Goal: Task Accomplishment & Management: Complete application form

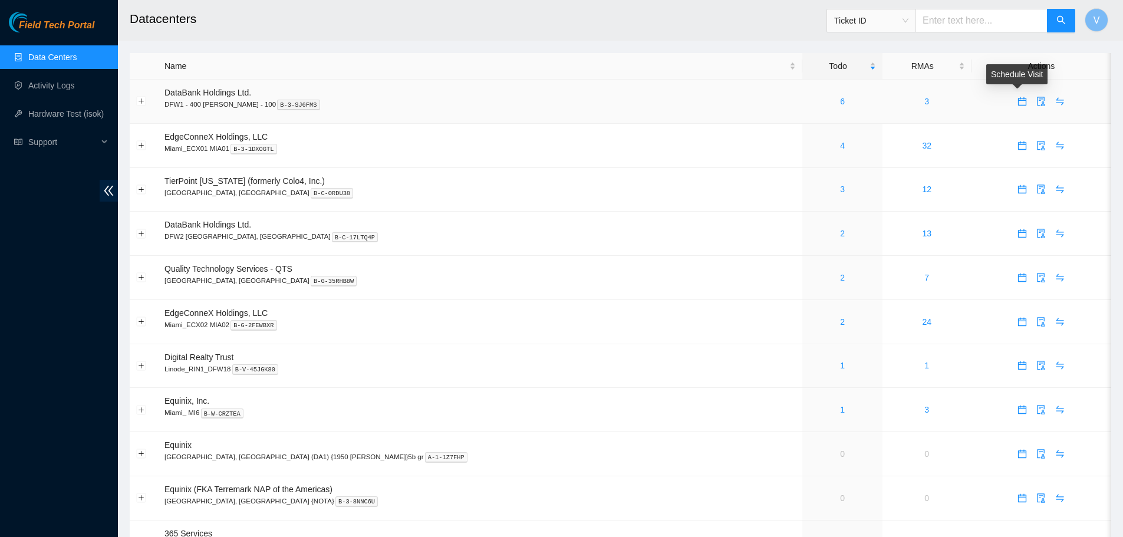
click at [1018, 103] on icon "calendar" at bounding box center [1022, 101] width 9 height 9
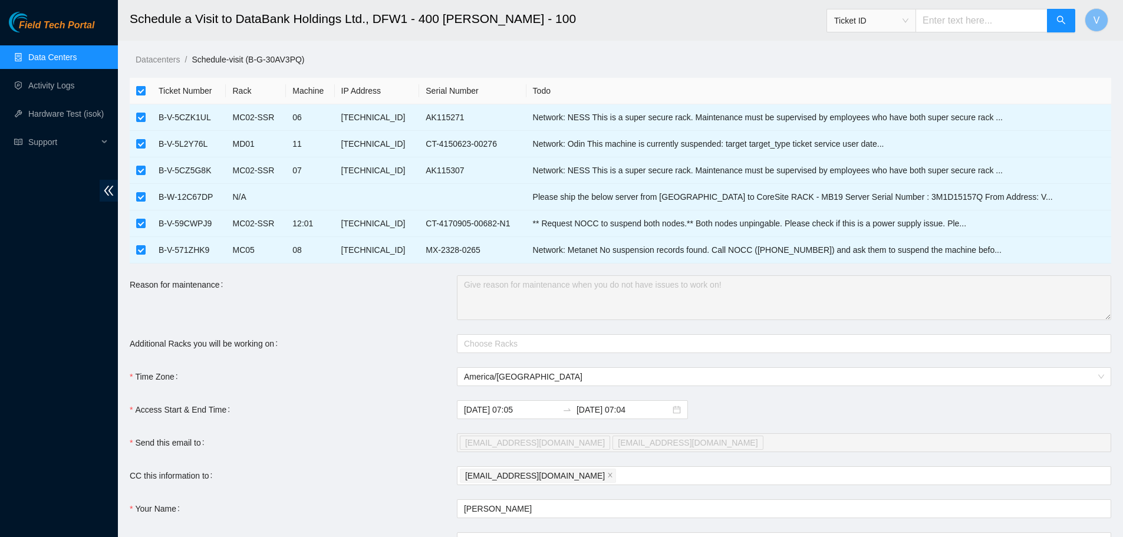
click at [142, 90] on input "checkbox" at bounding box center [140, 90] width 9 height 9
checkbox input "false"
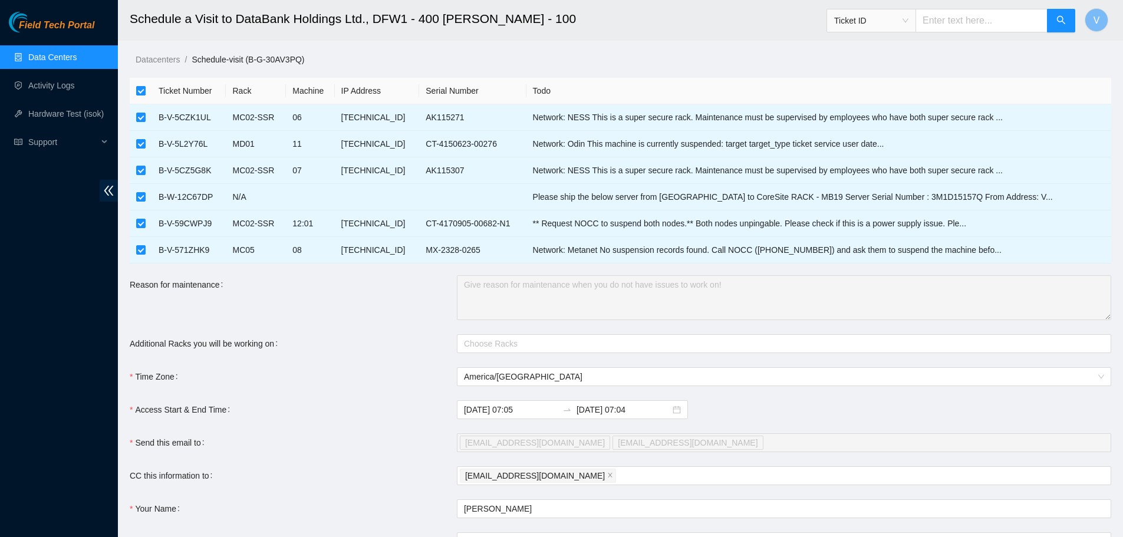
checkbox input "false"
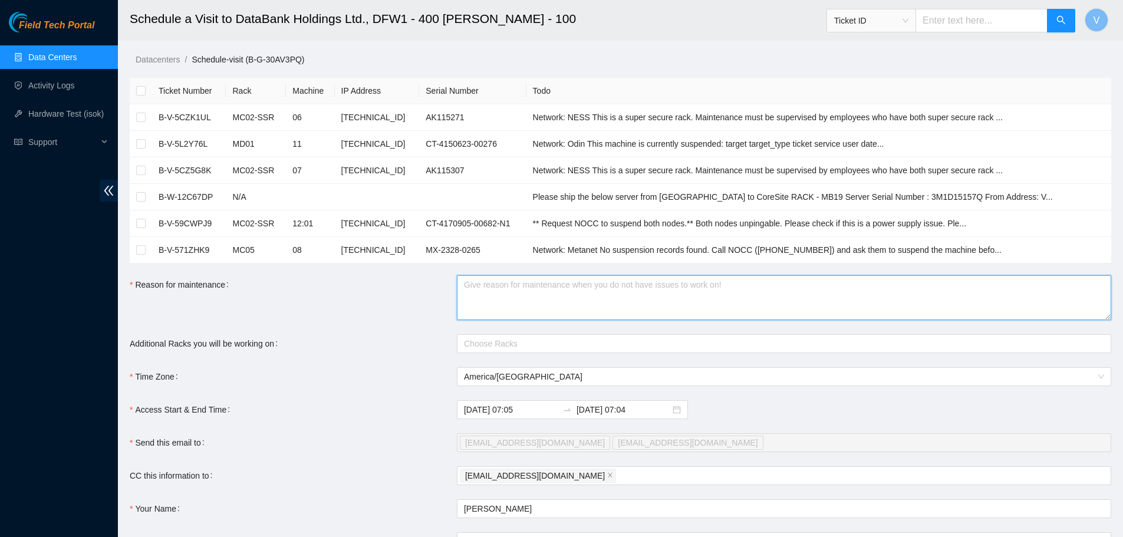
click at [506, 284] on textarea "Reason for maintenance" at bounding box center [784, 297] width 654 height 45
paste textarea "DP78417 - Adding more servers to NESS Rack MC03"
click at [486, 342] on div at bounding box center [778, 344] width 637 height 14
type textarea "DP78417 - Adding more servers to NESS Rack MC03"
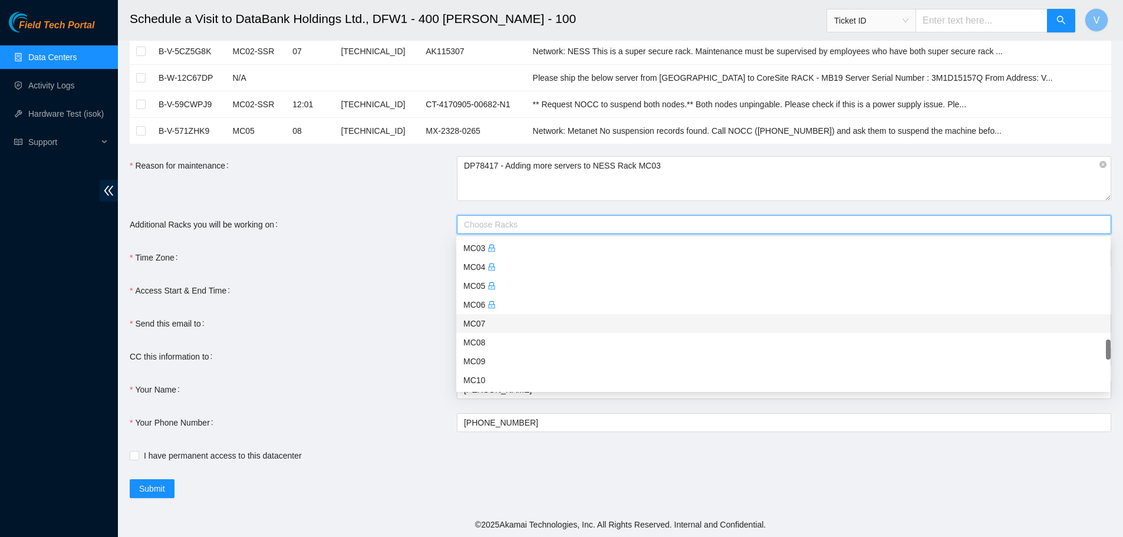
scroll to position [884, 0]
click at [483, 308] on div "MC03" at bounding box center [783, 307] width 640 height 13
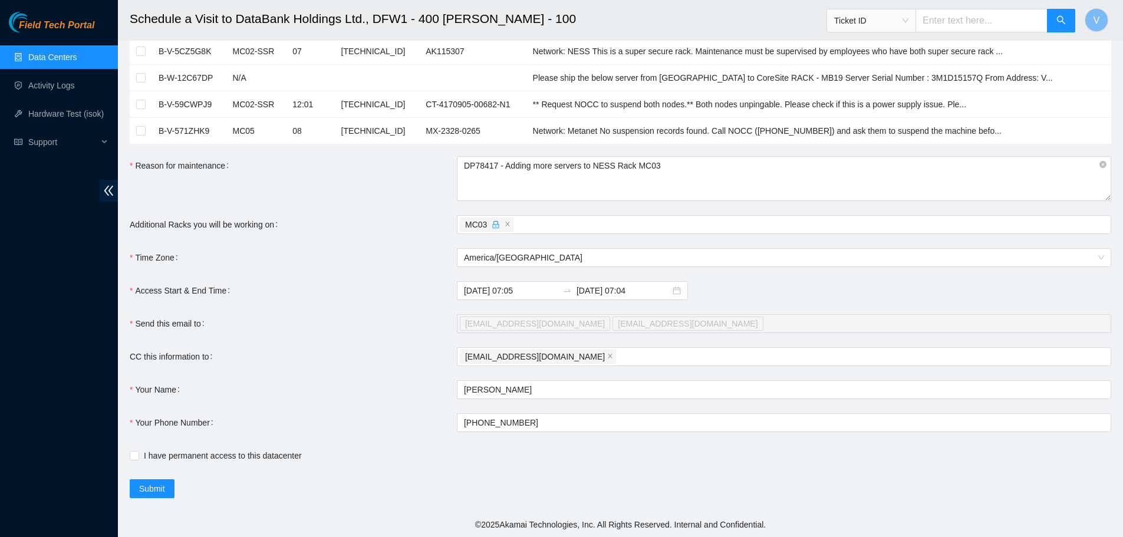
click at [266, 261] on div "Time Zone" at bounding box center [293, 257] width 327 height 19
click at [496, 289] on input "2025-09-10 07:05" at bounding box center [511, 290] width 94 height 13
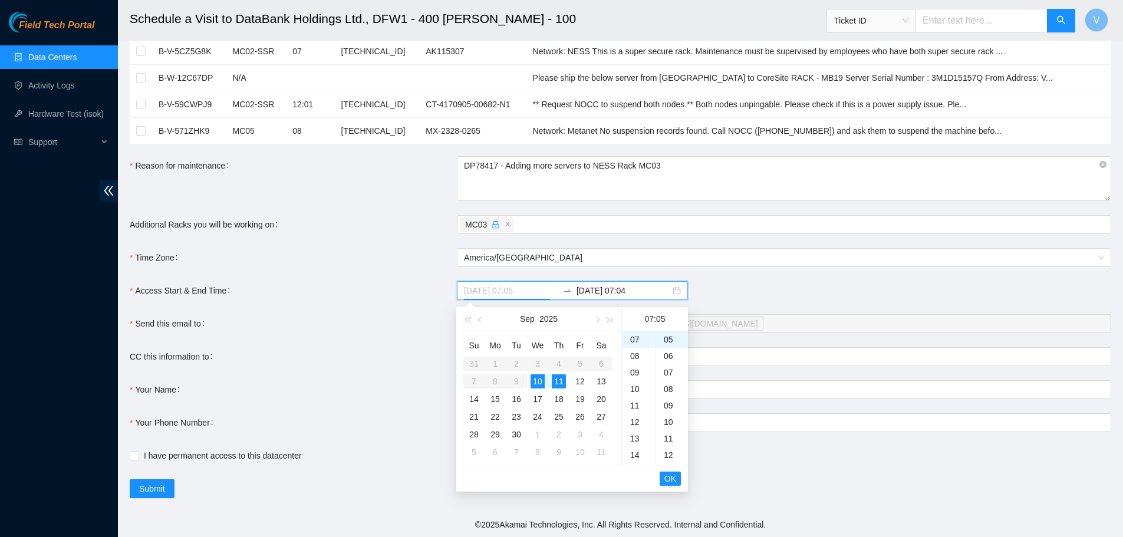
click at [557, 381] on div "11" at bounding box center [559, 381] width 14 height 14
click at [672, 478] on span "OK" at bounding box center [670, 478] width 12 height 13
type input "2025-09-11 07:04"
click at [635, 407] on div "22" at bounding box center [638, 410] width 33 height 17
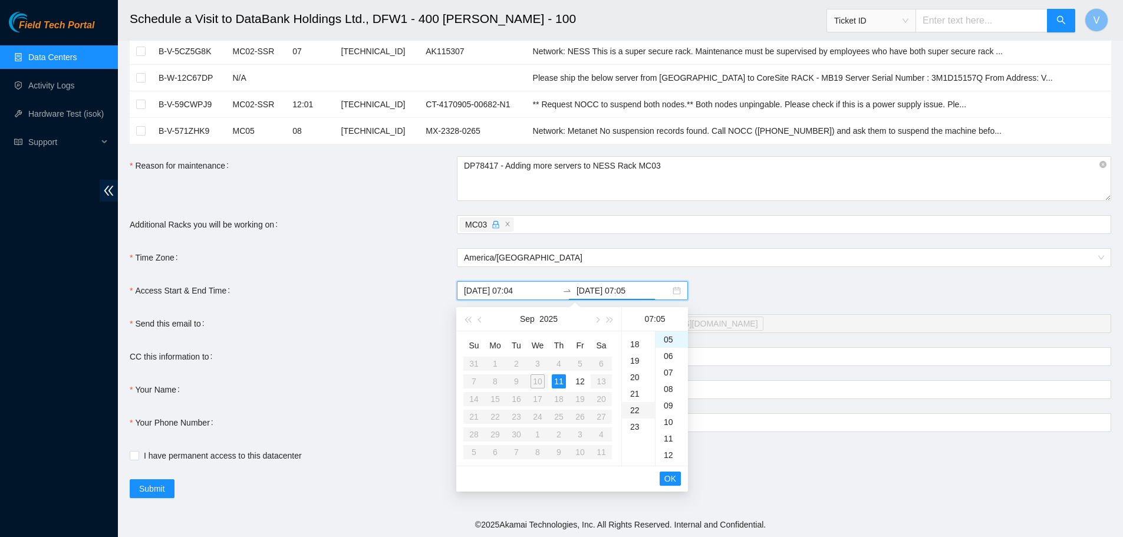
type input "2025-09-11 22:05"
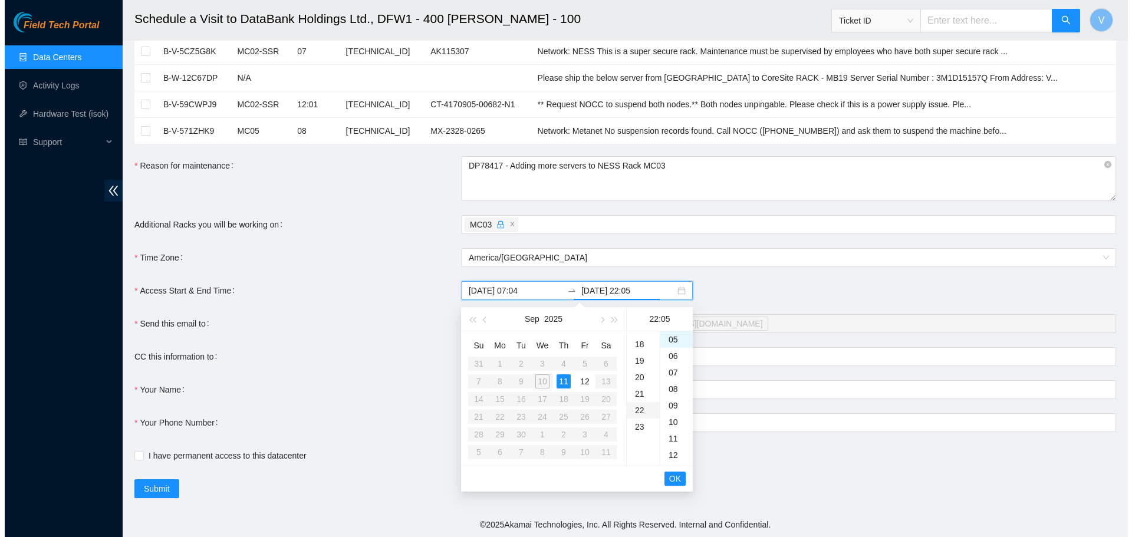
scroll to position [363, 0]
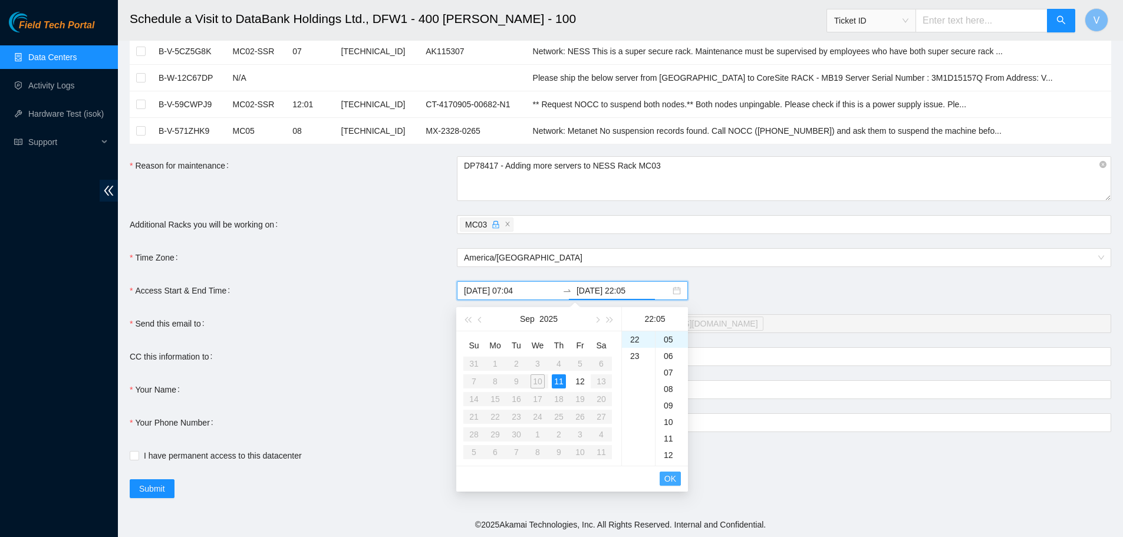
click at [674, 479] on span "OK" at bounding box center [670, 478] width 12 height 13
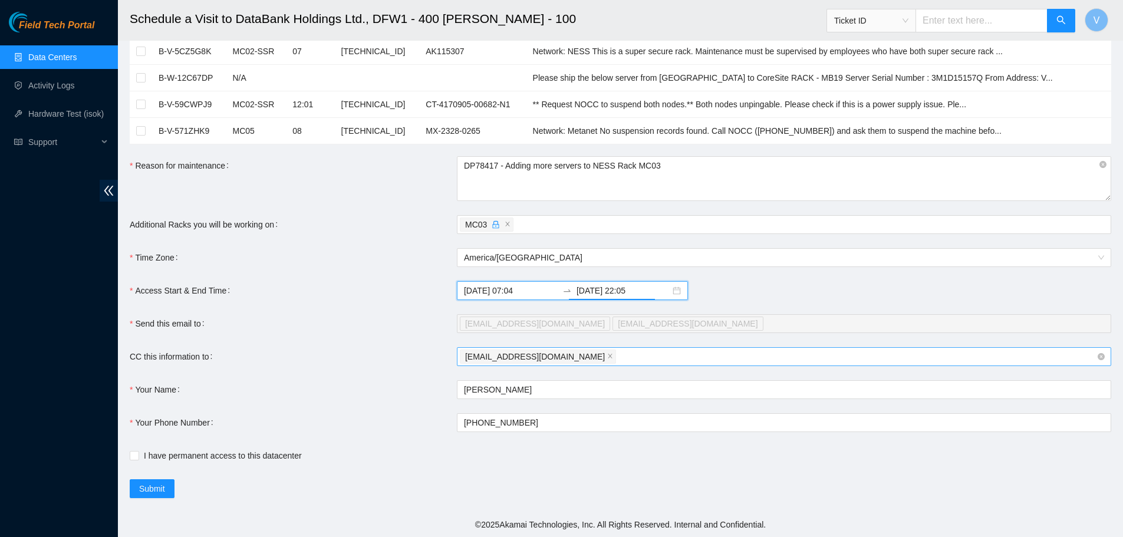
click at [559, 357] on div "vaslan@akamai.com" at bounding box center [778, 356] width 637 height 17
paste input "nie-hivemind@akamai.com"
type input "nie-hivemind@akamai.com"
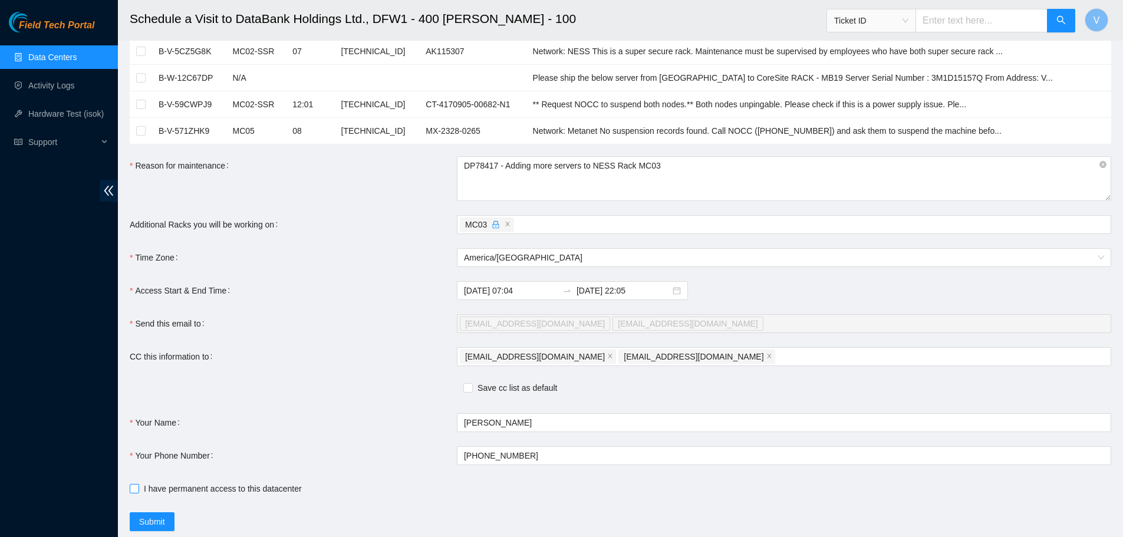
click at [134, 491] on input "I have permanent access to this datacenter" at bounding box center [134, 488] width 8 height 8
checkbox input "true"
click at [160, 519] on span "Submit" at bounding box center [152, 521] width 26 height 13
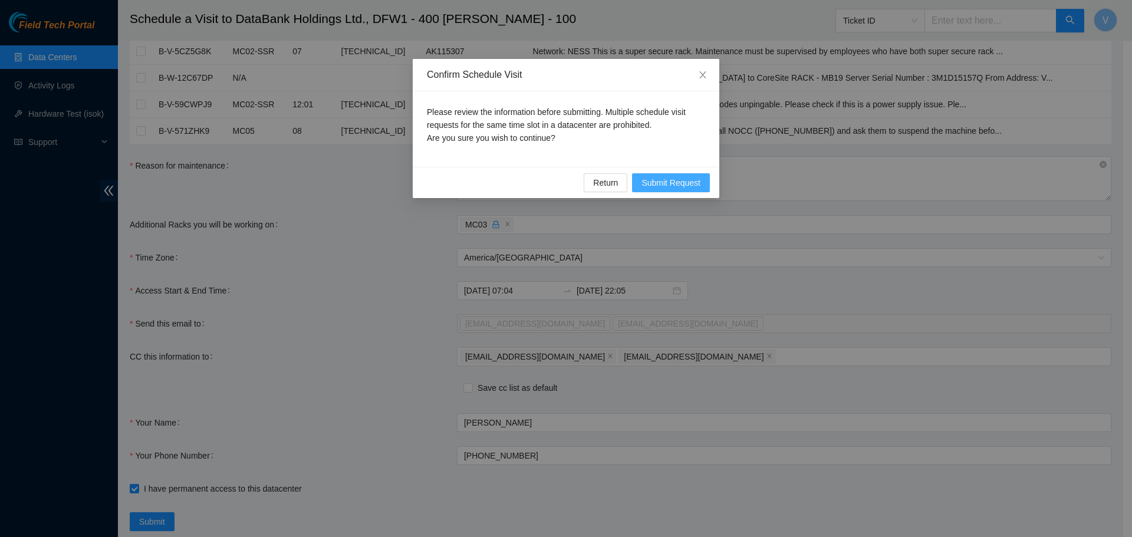
click at [659, 180] on span "Submit Request" at bounding box center [671, 182] width 59 height 13
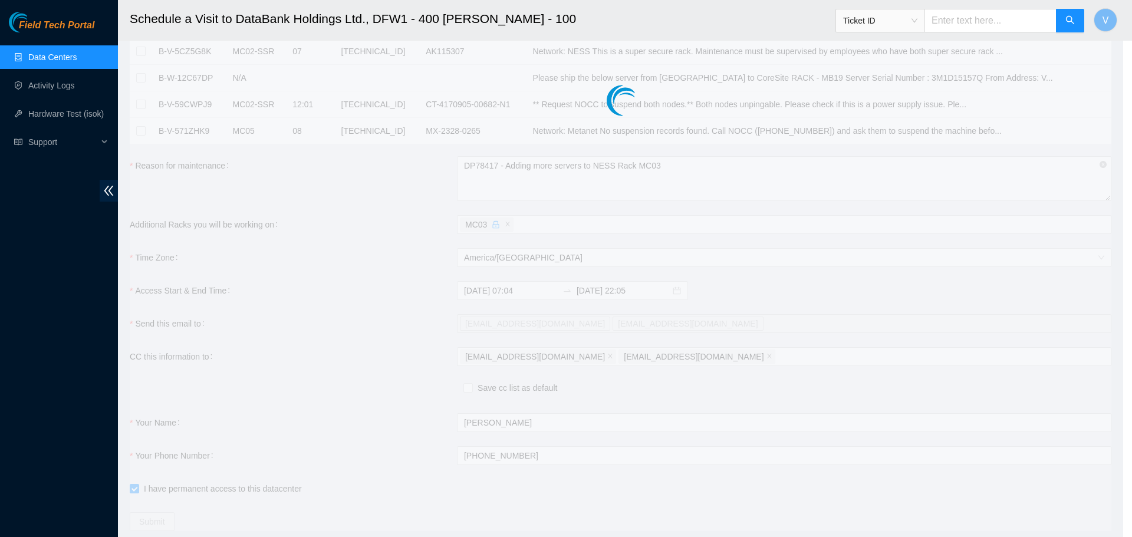
type input "2025-09-10 07:07"
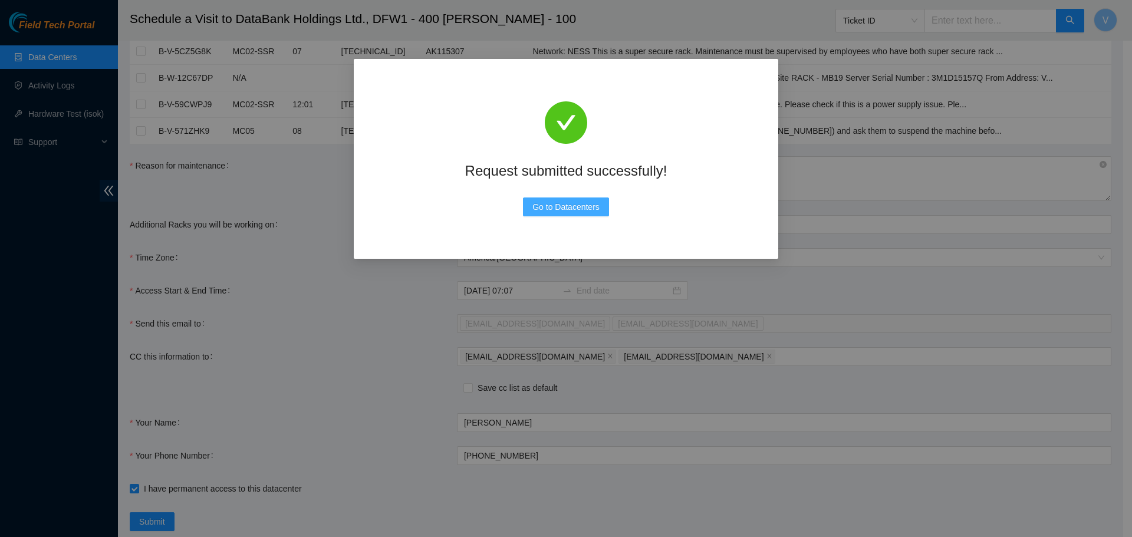
click at [570, 206] on span "Go to Datacenters" at bounding box center [565, 206] width 67 height 13
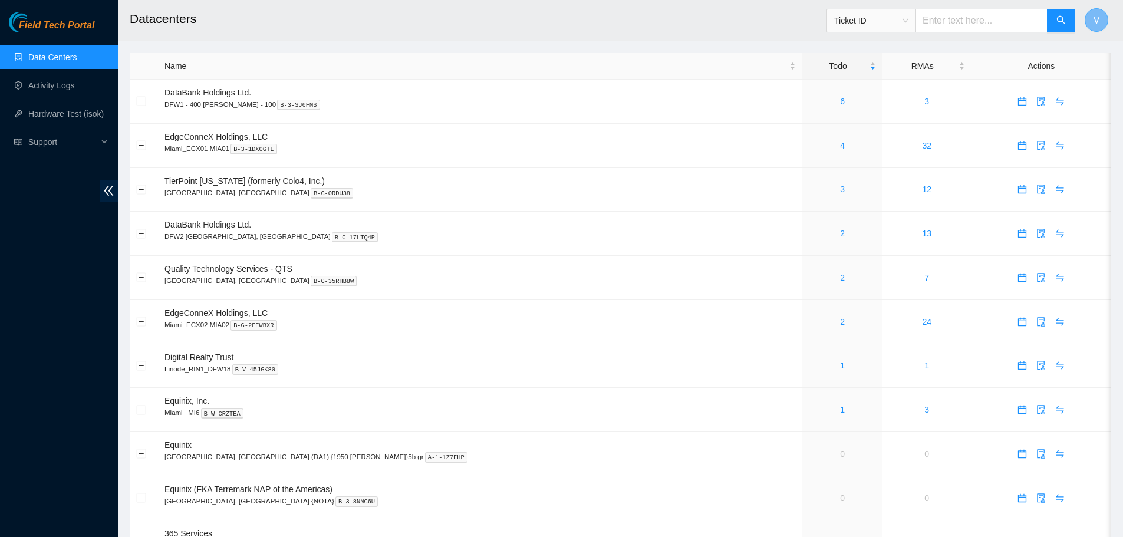
click at [1098, 17] on span "V" at bounding box center [1097, 20] width 6 height 15
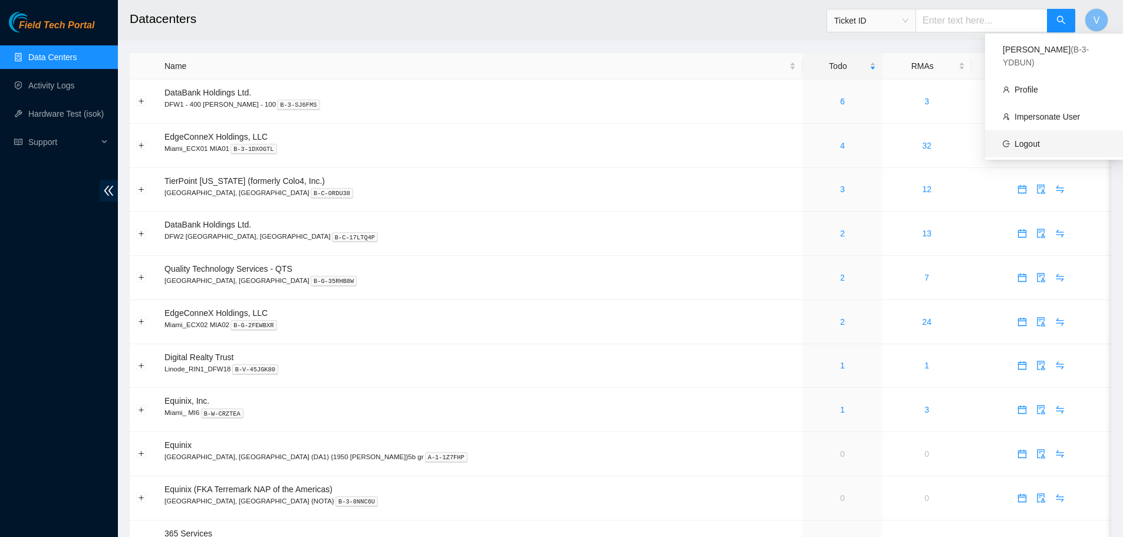
click at [1031, 139] on link "Logout" at bounding box center [1027, 143] width 25 height 9
